Goal: Transaction & Acquisition: Obtain resource

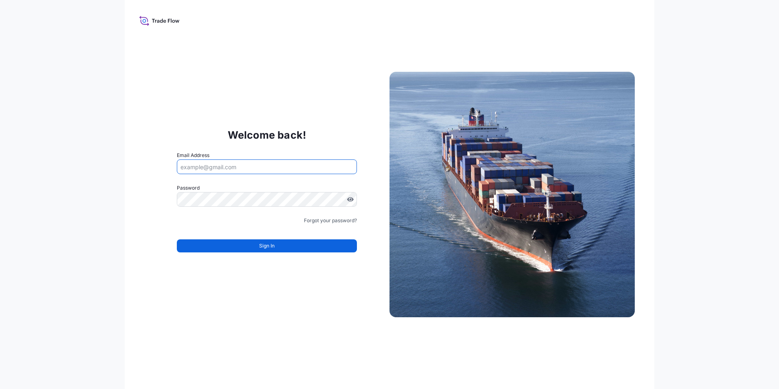
click at [203, 166] on input "Email Address" at bounding box center [267, 166] width 180 height 15
type input "Lucile.Forget-Rouvier@south32.net"
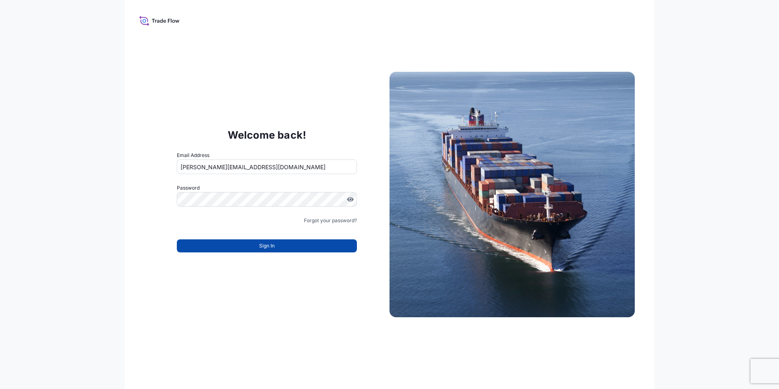
click at [250, 247] on button "Sign In" at bounding box center [267, 245] width 180 height 13
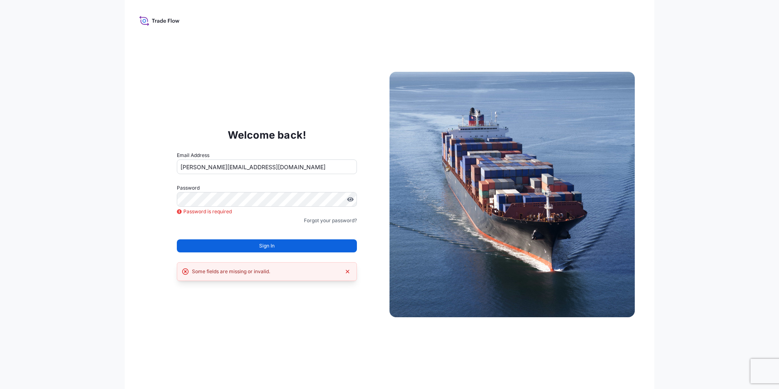
click at [330, 62] on div "Welcome back! Email Address Lucile.Forget-Rouvier@south32.net Password Password…" at bounding box center [390, 194] width 530 height 389
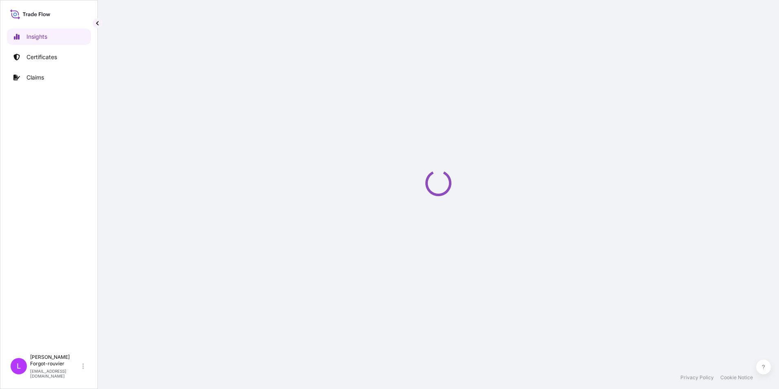
select select "2025"
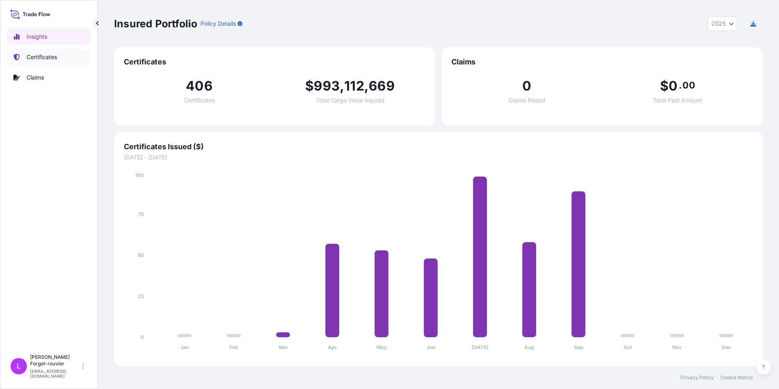
click at [33, 53] on link "Certificates" at bounding box center [49, 57] width 84 height 16
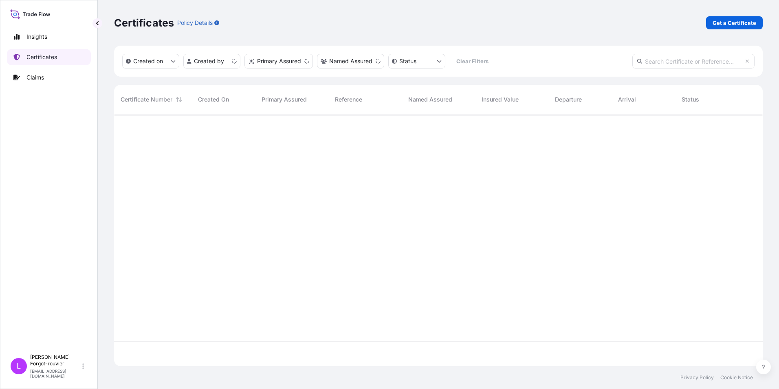
scroll to position [250, 643]
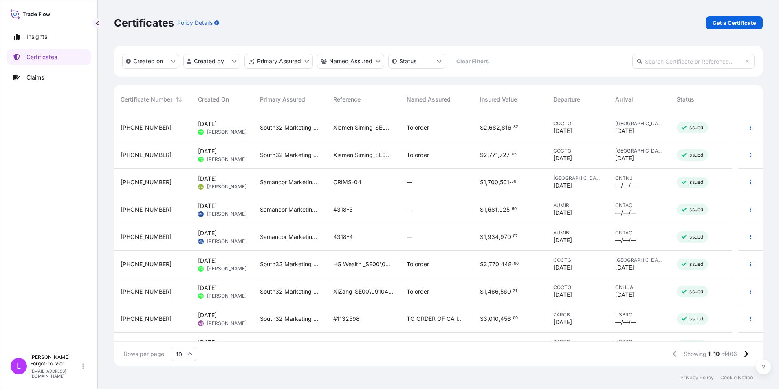
click at [484, 33] on div "Certificates Policy Details Get a Certificate" at bounding box center [438, 23] width 649 height 46
click at [727, 21] on p "Get a Certificate" at bounding box center [735, 23] width 44 height 8
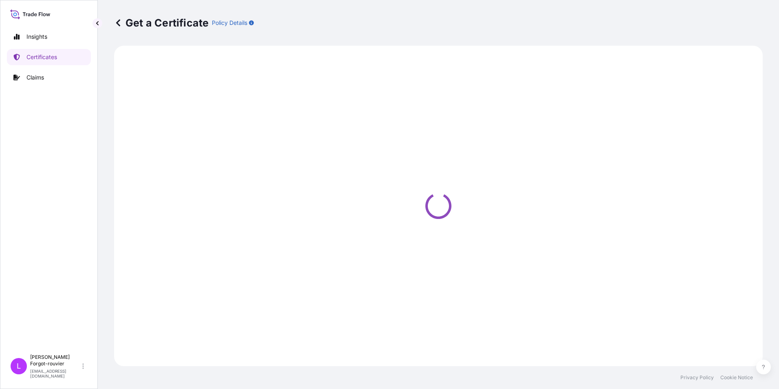
select select "Sea"
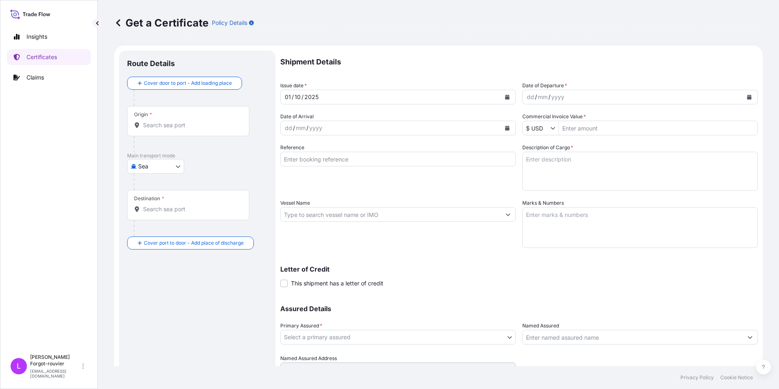
click at [678, 44] on div "Get a Certificate Policy Details" at bounding box center [438, 23] width 649 height 46
click at [180, 124] on input "Origin *" at bounding box center [191, 125] width 96 height 8
paste input "CARTAGENA"
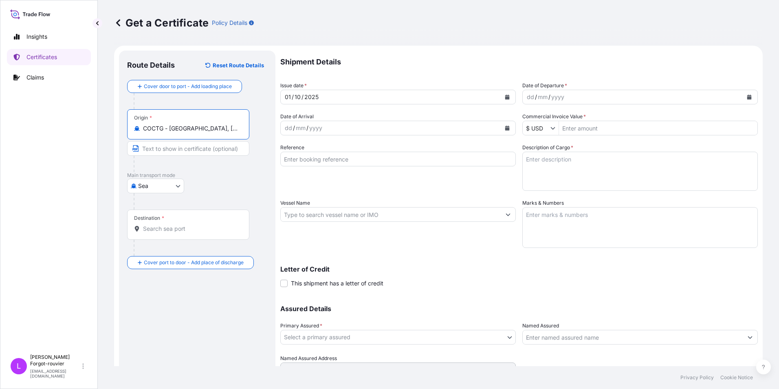
type input "COCTG - Cartagena, Colombia"
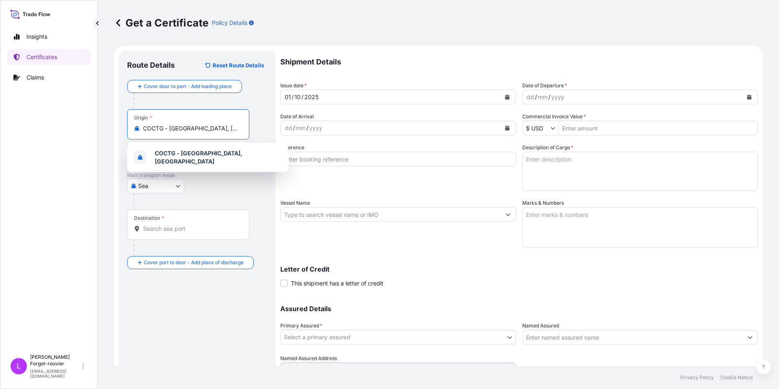
click at [171, 233] on div "Destination *" at bounding box center [188, 225] width 122 height 30
click at [171, 233] on input "Destination *" at bounding box center [191, 229] width 96 height 8
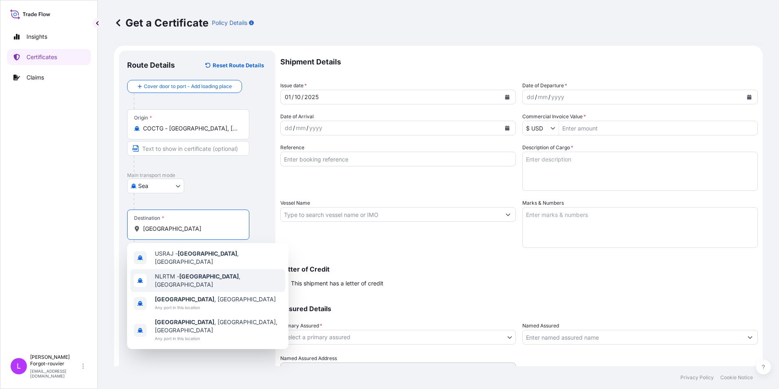
click at [214, 276] on span "NLRTM - Rotterdam , Netherlands" at bounding box center [218, 280] width 127 height 16
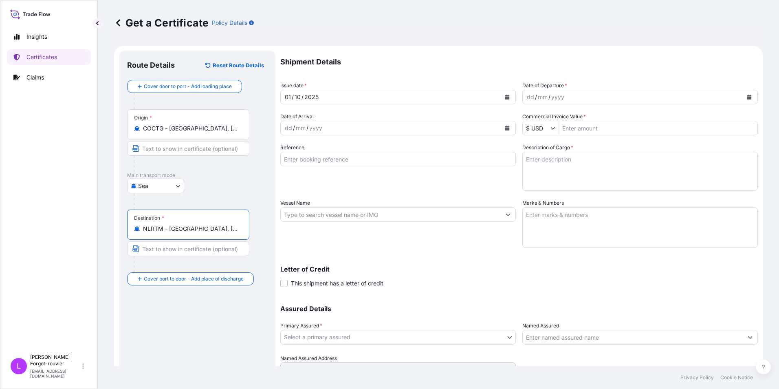
type input "NLRTM - Rotterdam, Netherlands"
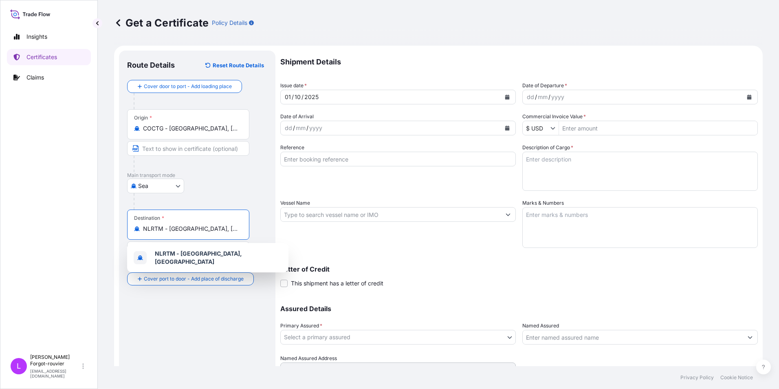
drag, startPoint x: 500, startPoint y: 286, endPoint x: 496, endPoint y: 283, distance: 4.9
click at [500, 286] on div "Letter of Credit This shipment has a letter of credit Letter of credit * Letter…" at bounding box center [519, 277] width 478 height 22
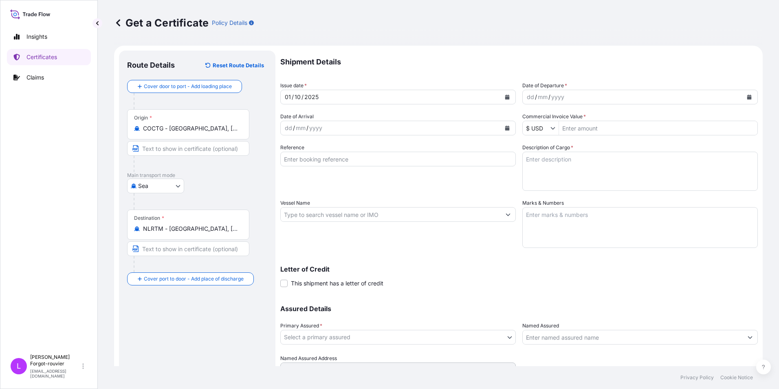
click at [505, 96] on icon "Calendar" at bounding box center [507, 97] width 5 height 5
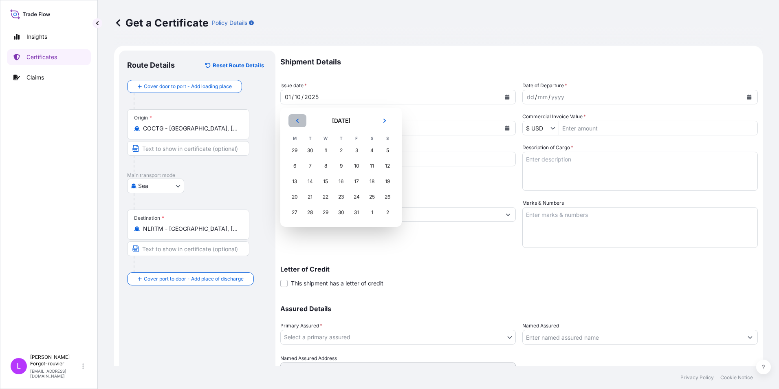
click at [297, 118] on icon "Previous" at bounding box center [297, 120] width 5 height 5
click at [328, 192] on div "24" at bounding box center [325, 197] width 15 height 15
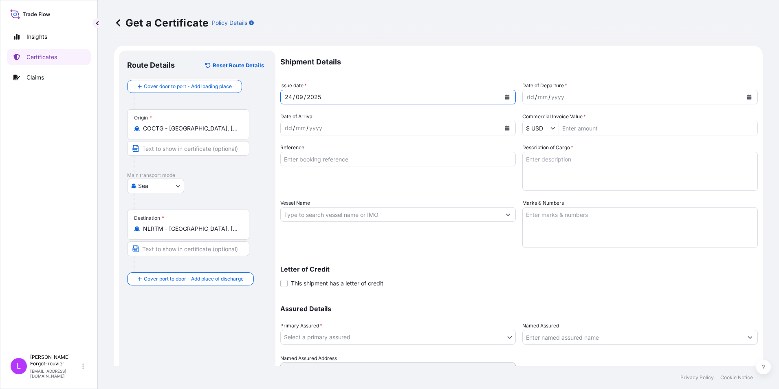
click at [748, 95] on icon "Calendar" at bounding box center [750, 97] width 4 height 5
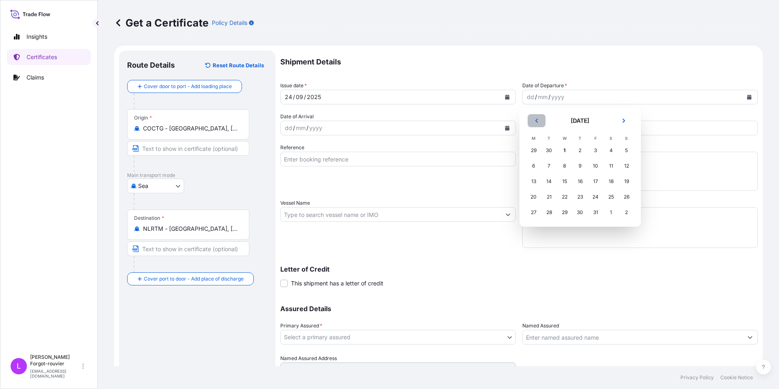
click at [538, 123] on icon "Previous" at bounding box center [536, 120] width 5 height 5
click at [568, 198] on div "24" at bounding box center [565, 197] width 15 height 15
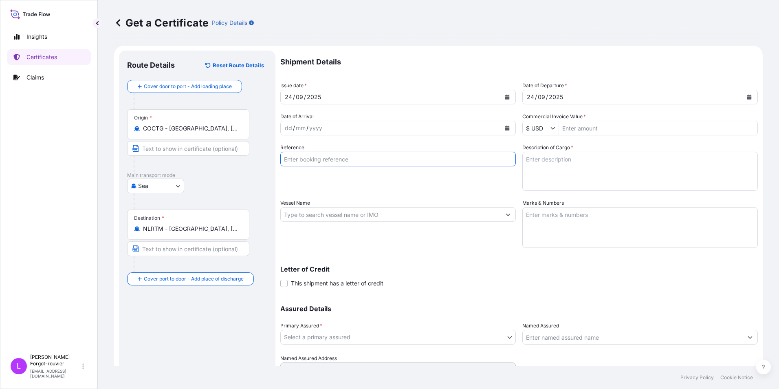
click at [375, 157] on input "Reference" at bounding box center [398, 159] width 236 height 15
click at [320, 212] on input "Vessel Name" at bounding box center [391, 214] width 220 height 15
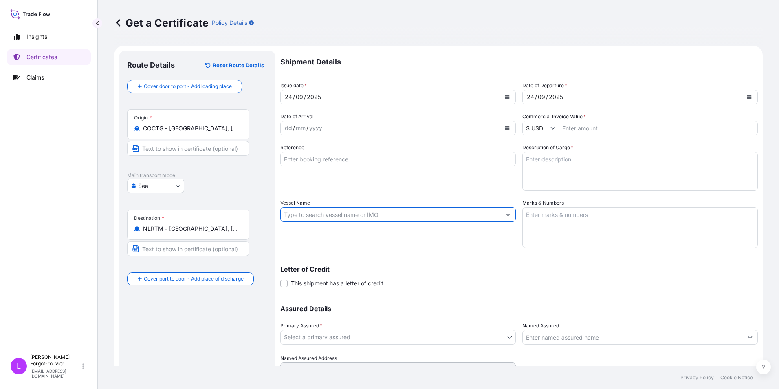
paste input "MARIUS"
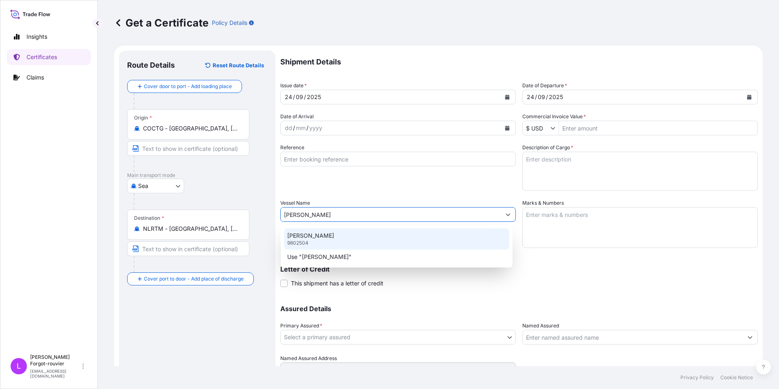
click at [306, 240] on p "9802504" at bounding box center [297, 243] width 21 height 7
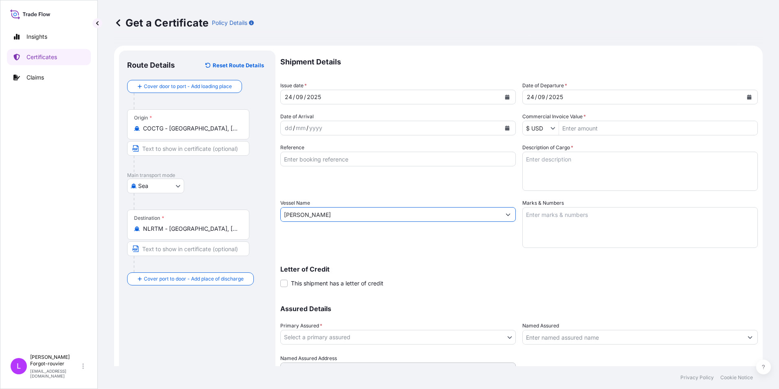
type input "MARIUS"
click at [699, 293] on div "Shipment Details Issue date * 24 / 09 / 2025 Date of Departure * 24 / 09 / 2025…" at bounding box center [519, 214] width 478 height 326
click at [335, 159] on input "Reference" at bounding box center [398, 159] width 236 height 15
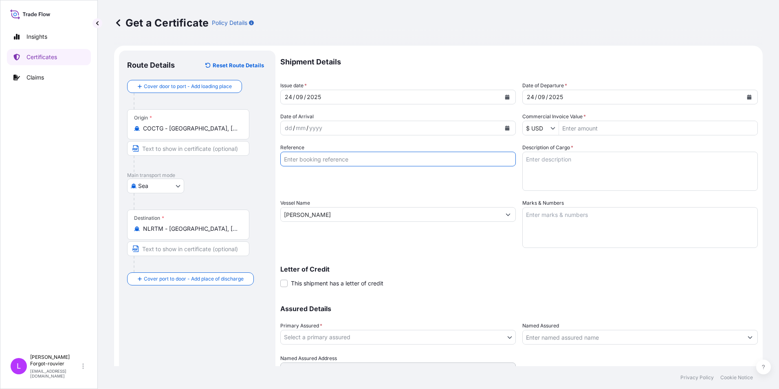
paste input "BGA0486319"
type input "BGA0486319"
click at [565, 163] on textarea "Description of Cargo *" at bounding box center [641, 171] width 236 height 39
paste textarea "FERRONICKEL"
click at [598, 159] on textarea "FERRONICKEL" at bounding box center [641, 171] width 236 height 39
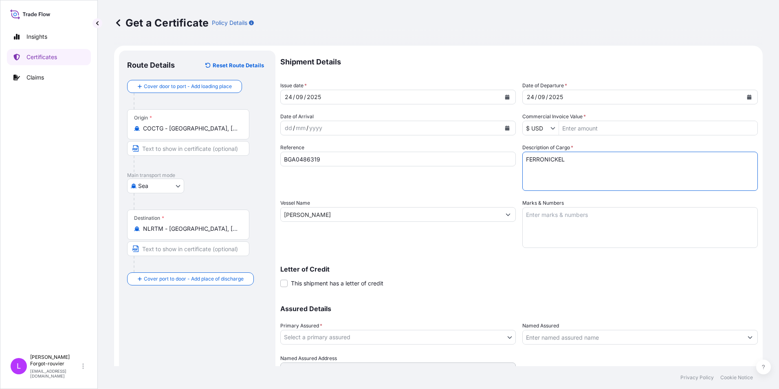
paste textarea "BULK CONTAINERS"
paste textarea "577,410 KGS"
type textarea "FERRONICKEL BULK CONTAINERS 577,410 KGS"
click at [573, 220] on textarea "Marks & Numbers" at bounding box center [641, 227] width 236 height 41
click at [716, 232] on textarea "Marks & Numbers" at bounding box center [641, 227] width 236 height 41
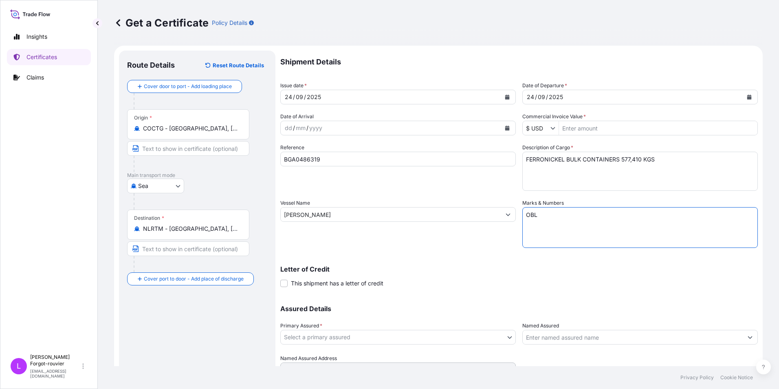
paste textarea "BGA0486319"
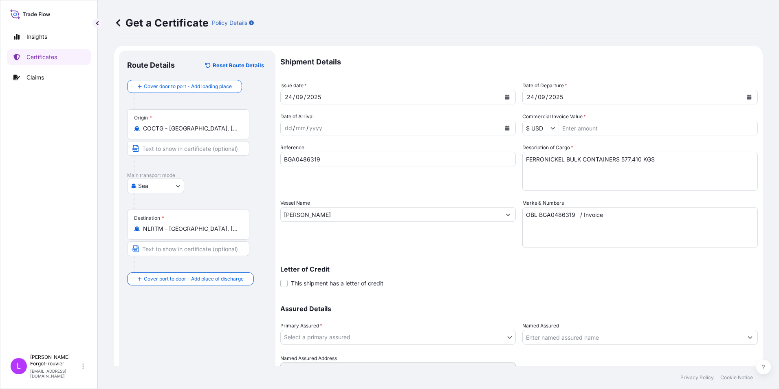
click at [667, 222] on textarea "OBL BGA0486319 / Invoice" at bounding box center [641, 227] width 236 height 41
paste textarea "920442663"
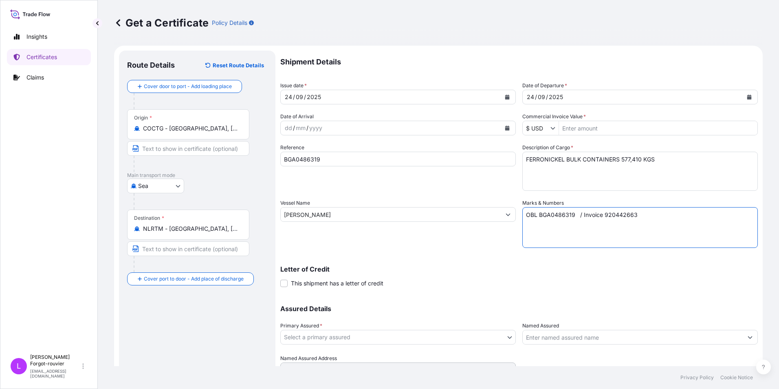
type textarea "OBL BGA0486319 / Invoice 920442663"
click at [672, 231] on textarea "OBL BGA0486319 / Invoice 920442663" at bounding box center [641, 227] width 236 height 41
click at [608, 124] on input "Commercial Invoice Value *" at bounding box center [658, 128] width 198 height 15
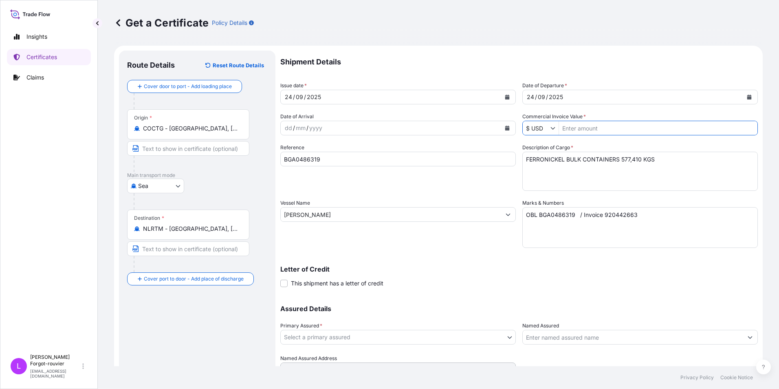
paste input "1,963,052.42"
type input "1,963,052.42"
click at [697, 384] on button "Create Certificate" at bounding box center [727, 392] width 61 height 16
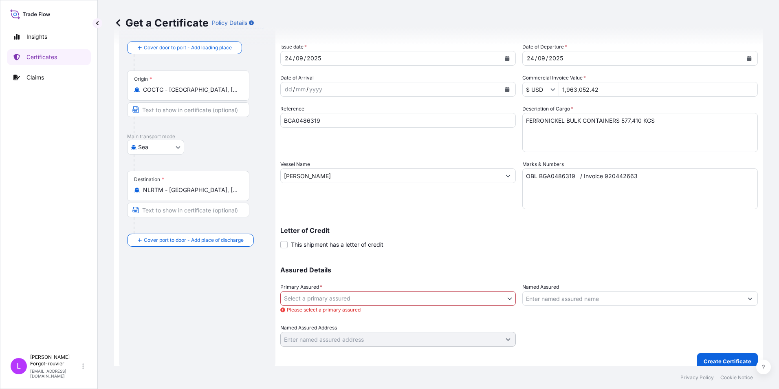
scroll to position [47, 0]
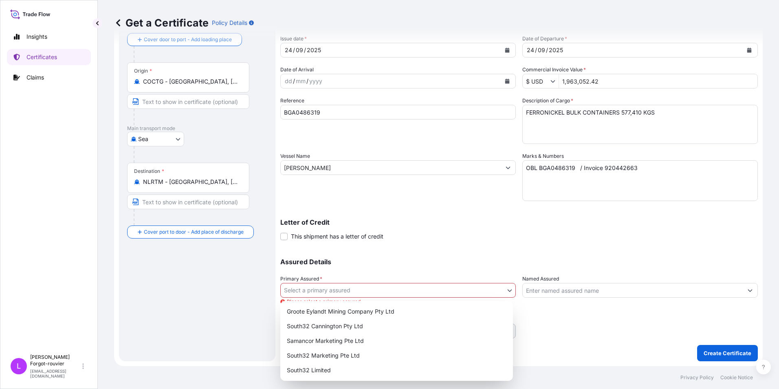
click at [309, 286] on body "Insights Certificates Claims L Lucile Forgot-rouvier rouvl@south32.net Get a Ce…" at bounding box center [389, 194] width 779 height 389
click at [311, 353] on div "South32 Marketing Pte Ltd" at bounding box center [397, 355] width 226 height 15
select select "31709"
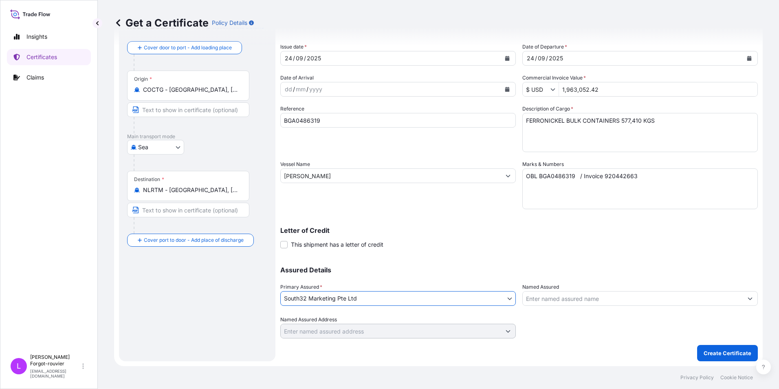
click at [536, 300] on input "Named Assured" at bounding box center [633, 298] width 220 height 15
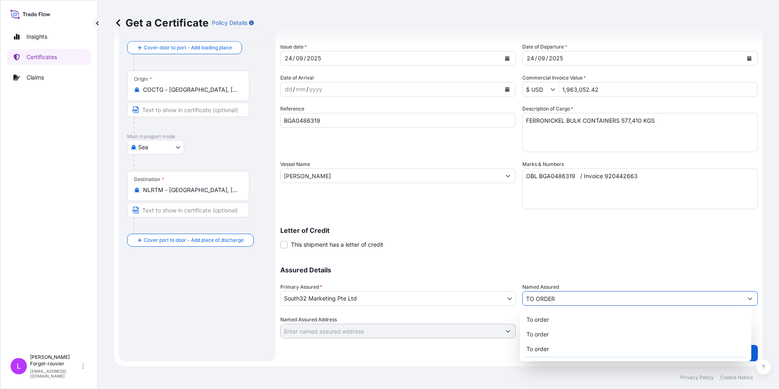
type input "TO ORDER"
click at [491, 362] on form "Route Details Reset Route Details Cover door to port - Add loading place Place …" at bounding box center [438, 186] width 649 height 359
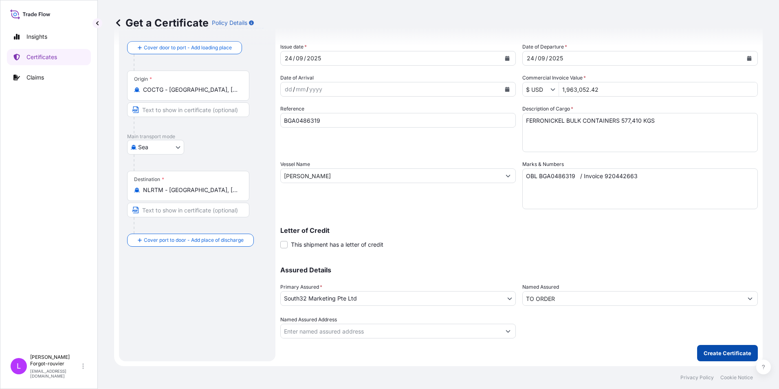
click at [729, 351] on p "Create Certificate" at bounding box center [728, 353] width 48 height 8
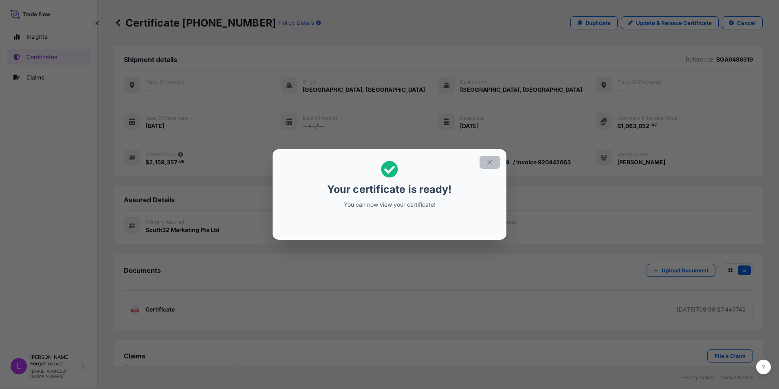
click at [490, 162] on icon "button" at bounding box center [489, 162] width 7 height 7
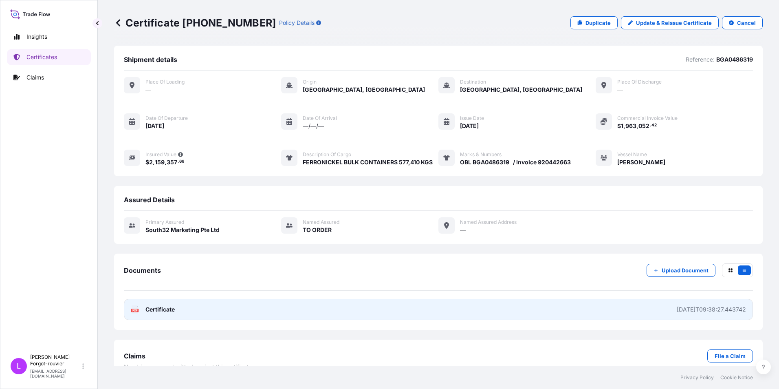
click at [152, 306] on span "Certificate" at bounding box center [160, 309] width 29 height 8
